Goal: Navigation & Orientation: Find specific page/section

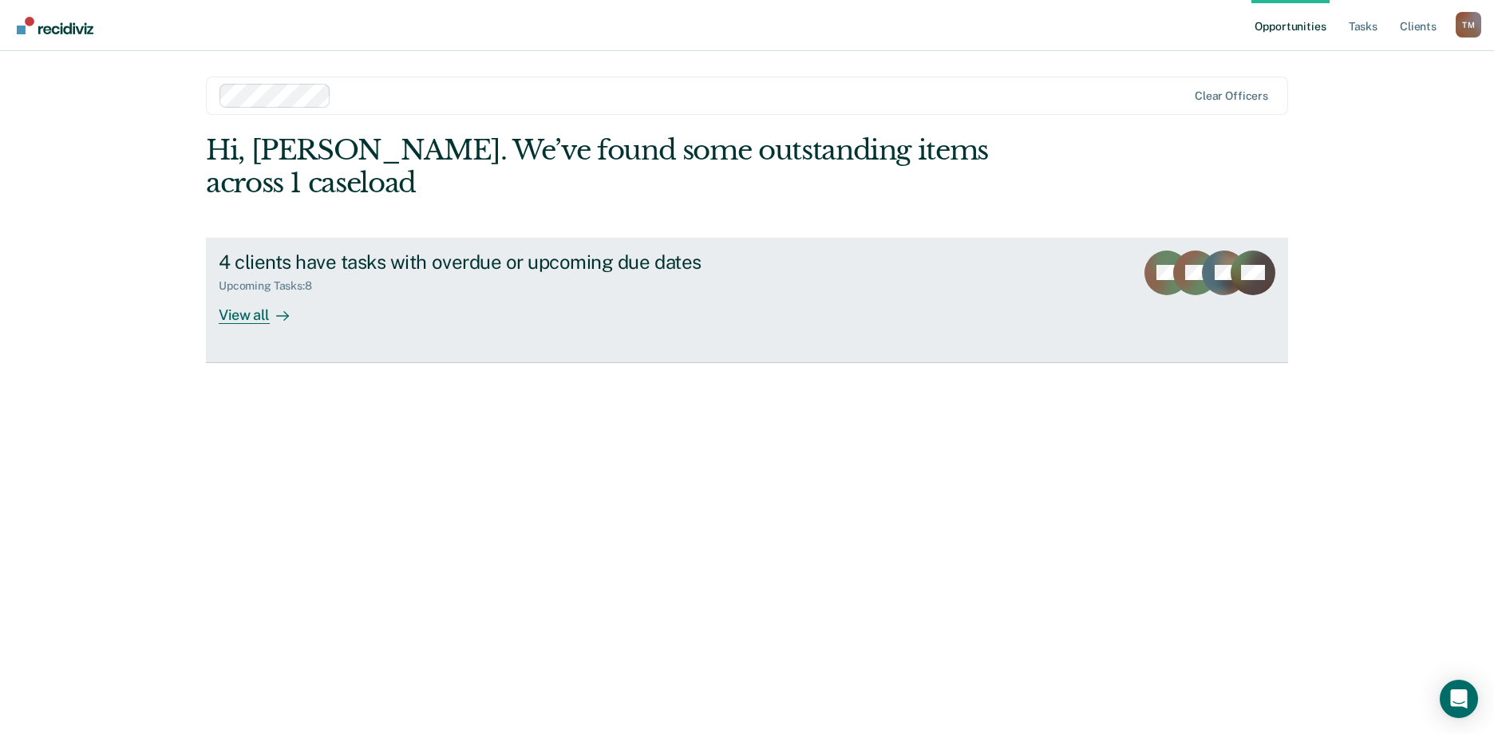
click at [286, 311] on icon at bounding box center [286, 315] width 4 height 9
